Goal: Information Seeking & Learning: Learn about a topic

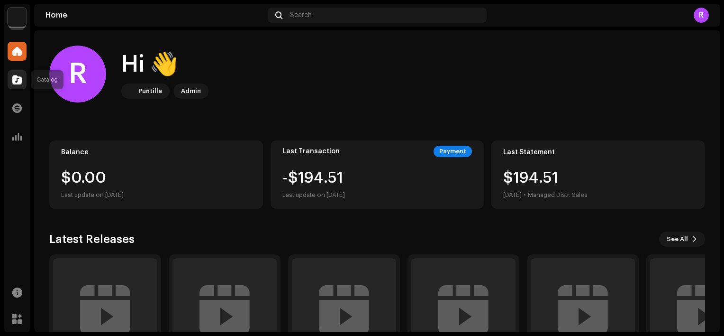
click at [13, 80] on span at bounding box center [16, 80] width 9 height 8
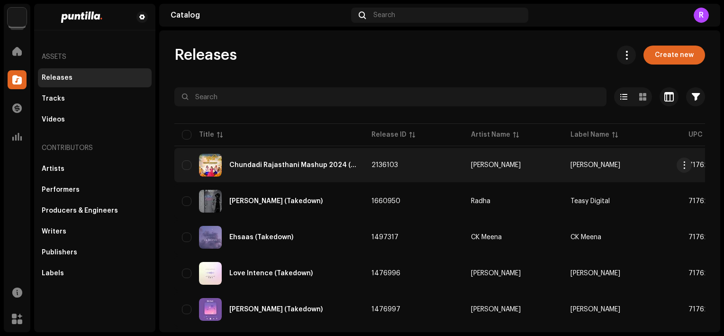
click at [259, 165] on div "Chundadi Rajasthani Mashup 2024 (Takedown)" at bounding box center [292, 165] width 127 height 7
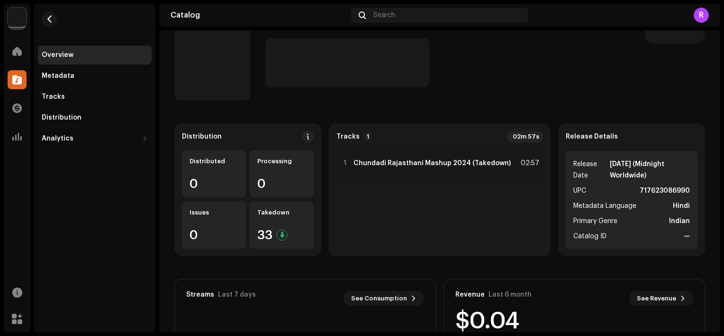
scroll to position [17, 0]
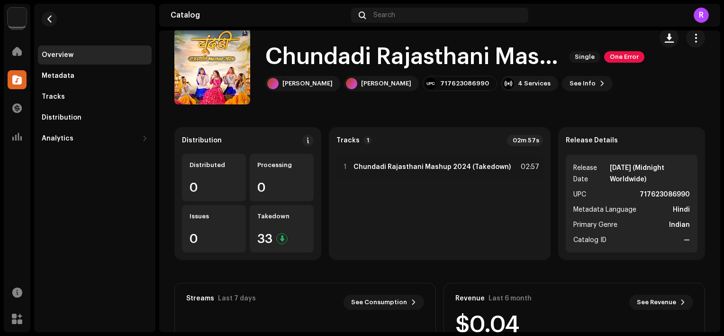
click at [11, 9] on img at bounding box center [17, 17] width 19 height 19
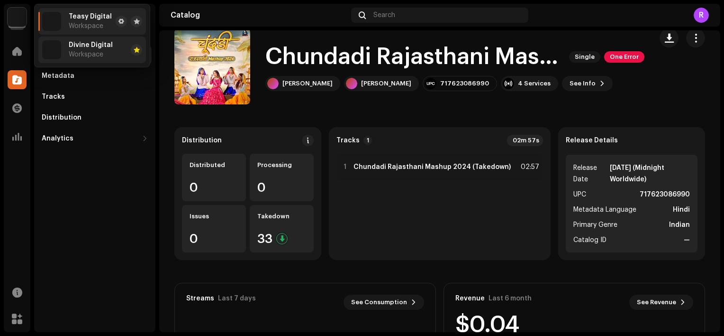
click at [85, 50] on div "Divine Digital Workspace" at bounding box center [91, 49] width 44 height 17
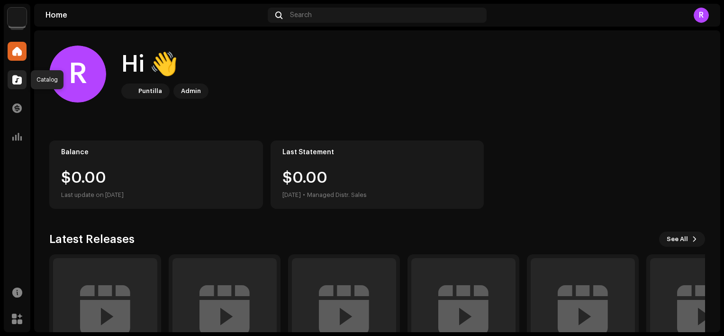
click at [9, 85] on div at bounding box center [17, 79] width 19 height 19
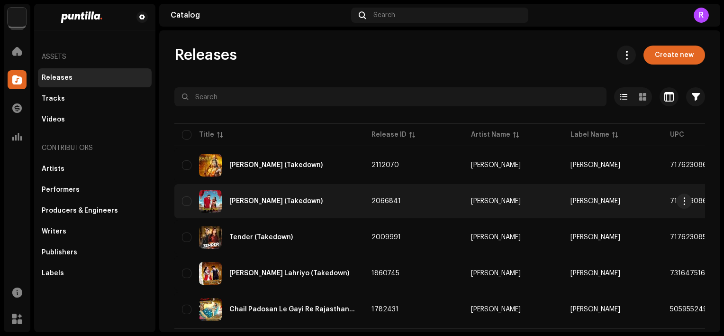
click at [251, 190] on div "[PERSON_NAME] (Takedown)" at bounding box center [269, 201] width 174 height 23
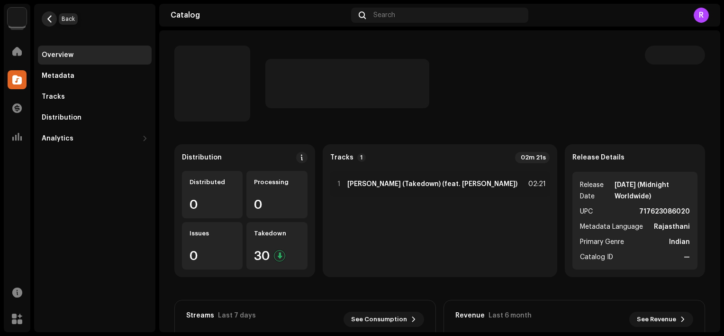
click at [49, 18] on span "button" at bounding box center [49, 19] width 7 height 8
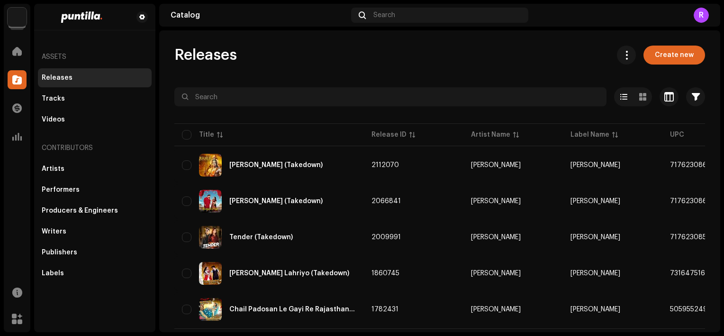
scroll to position [23, 0]
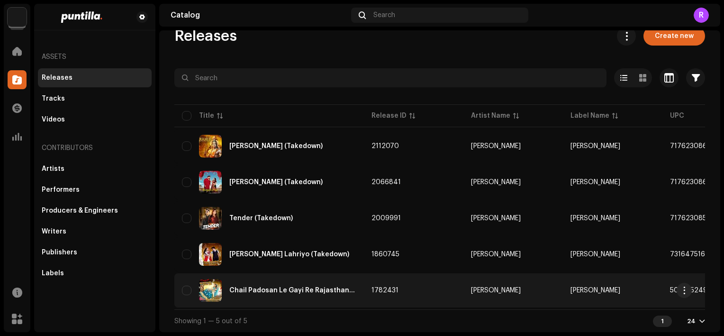
click at [248, 279] on div "Chail Padosan Le Gayi Re Rajasthani Mashup" at bounding box center [269, 290] width 174 height 23
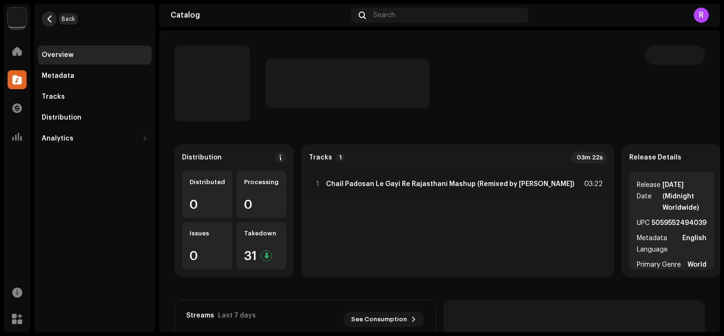
click at [50, 19] on span "button" at bounding box center [49, 19] width 7 height 8
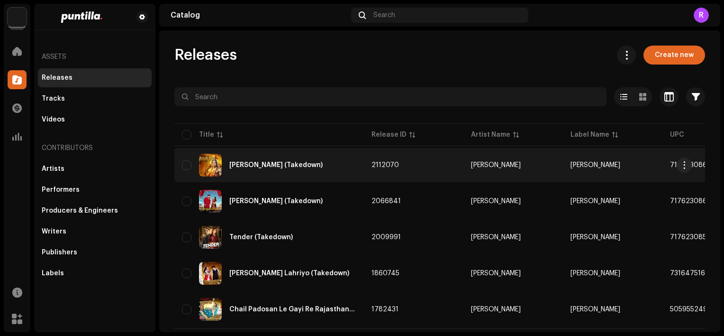
click at [255, 159] on div "Ram Ji (Takedown)" at bounding box center [269, 165] width 174 height 23
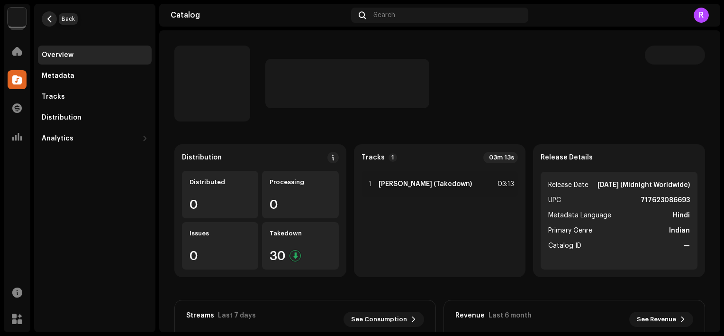
click at [51, 19] on span "button" at bounding box center [49, 19] width 7 height 8
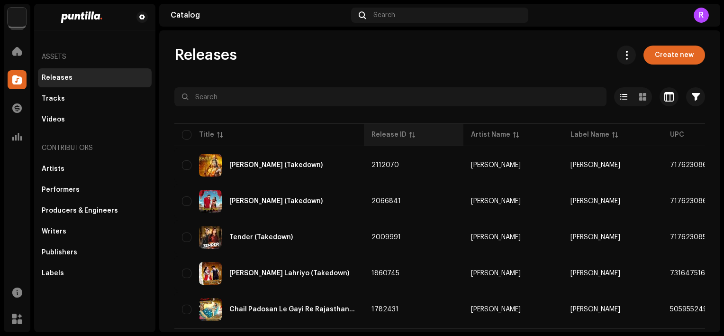
scroll to position [23, 0]
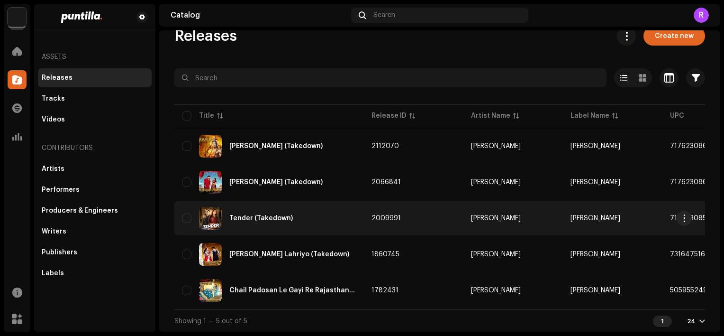
click at [254, 210] on div "Tender (Takedown)" at bounding box center [269, 218] width 174 height 23
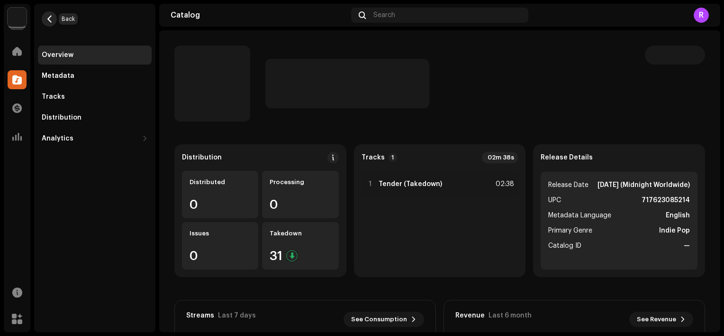
click at [47, 15] on span "button" at bounding box center [49, 19] width 7 height 8
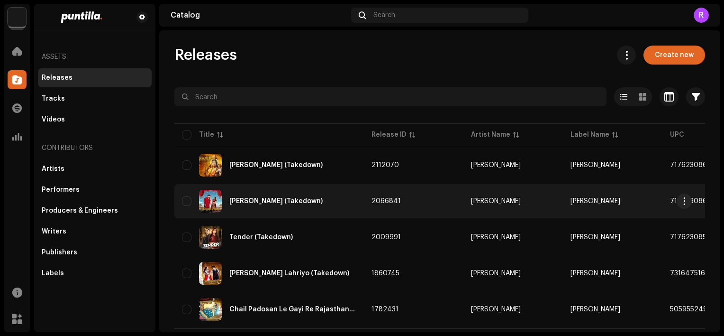
click at [249, 205] on div "Kanjus Piya (Takedown)" at bounding box center [269, 201] width 174 height 23
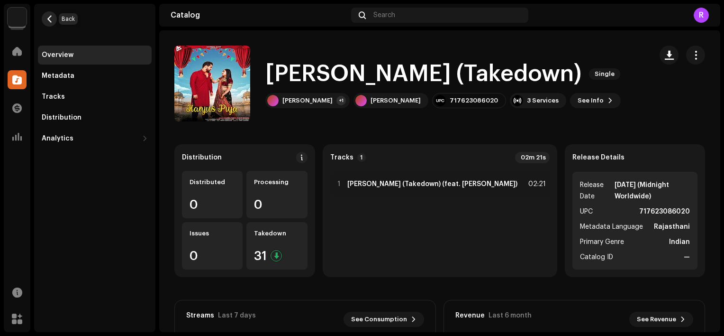
click at [50, 17] on span "button" at bounding box center [49, 19] width 7 height 8
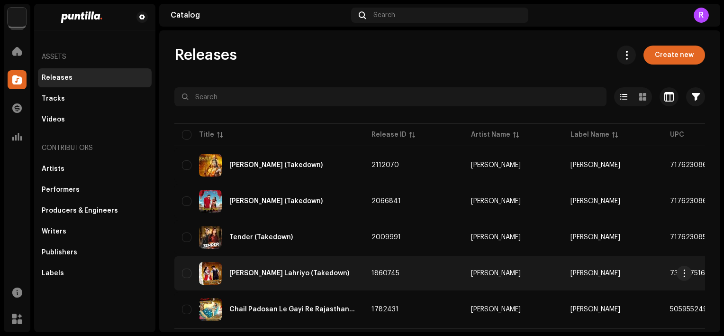
click at [273, 270] on div "Piya Satrangi Lahriyo (Takedown)" at bounding box center [289, 273] width 120 height 7
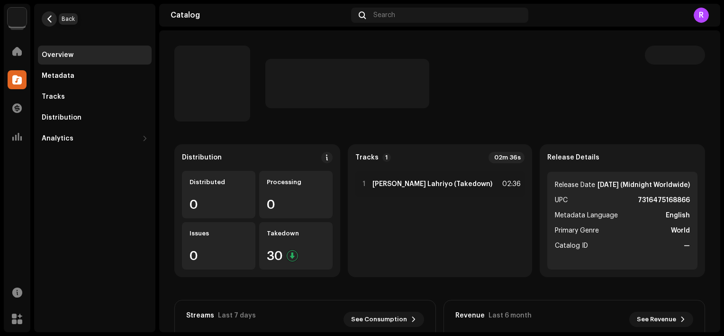
click at [52, 17] on span "button" at bounding box center [49, 19] width 7 height 8
